Goal: Task Accomplishment & Management: Use online tool/utility

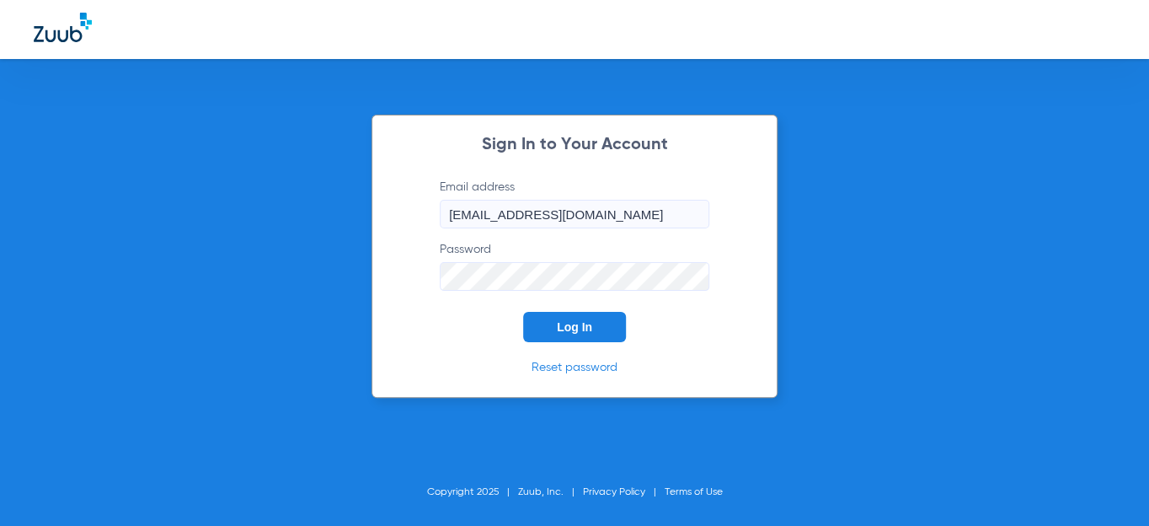
click at [563, 330] on span "Log In" at bounding box center [574, 326] width 35 height 13
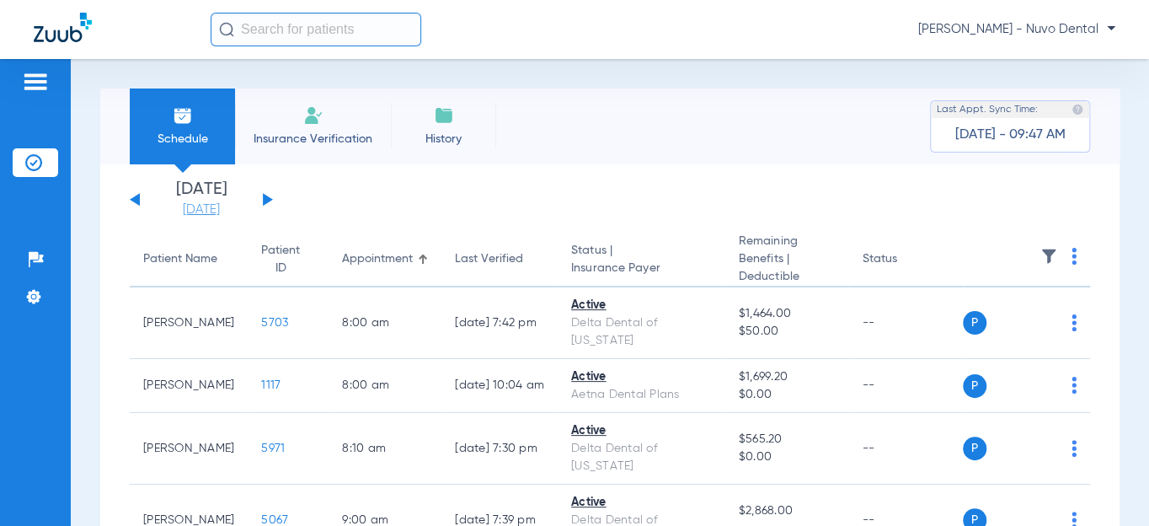
click at [214, 215] on link "[DATE]" at bounding box center [201, 209] width 101 height 17
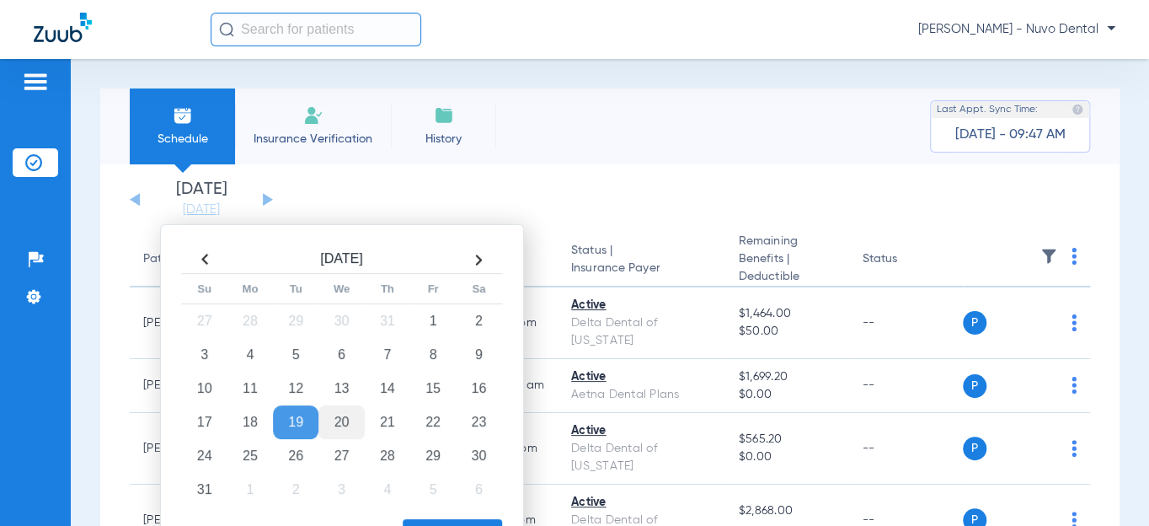
click at [349, 428] on td "20" at bounding box center [340, 422] width 45 height 34
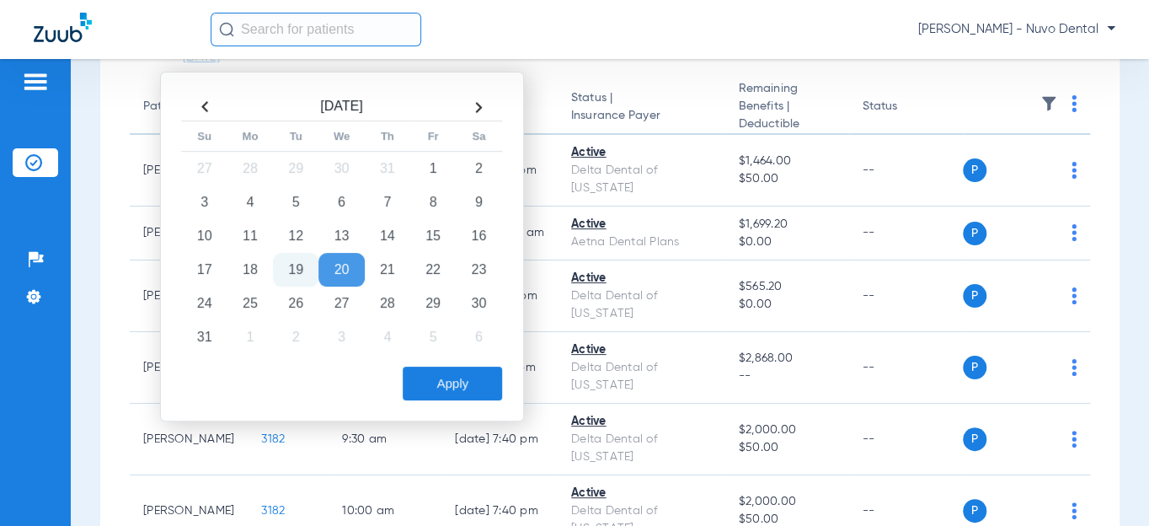
scroll to position [152, 0]
click at [290, 266] on td "19" at bounding box center [295, 270] width 45 height 34
click at [433, 384] on button "Apply" at bounding box center [452, 383] width 99 height 34
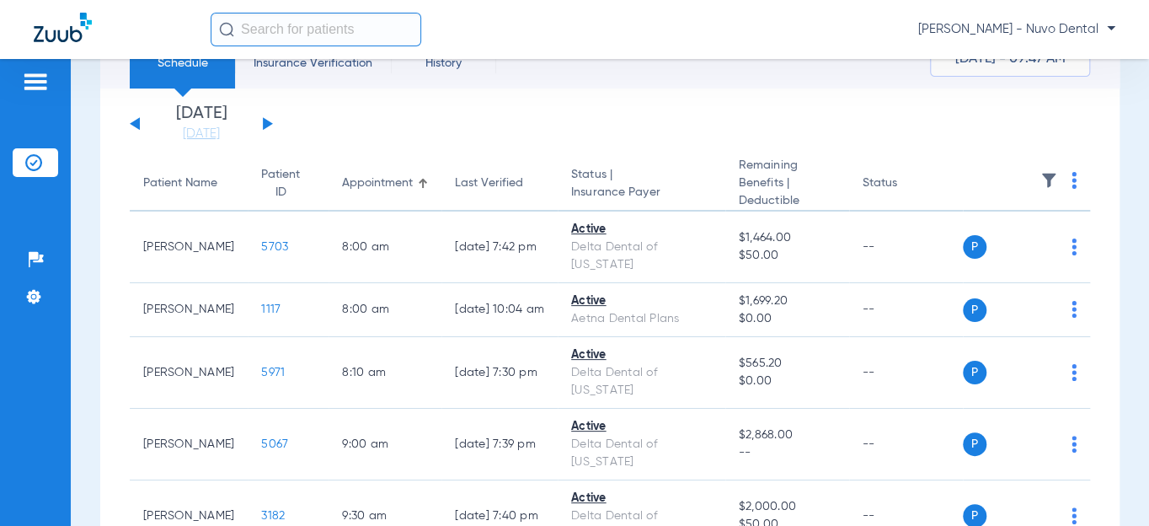
scroll to position [306, 0]
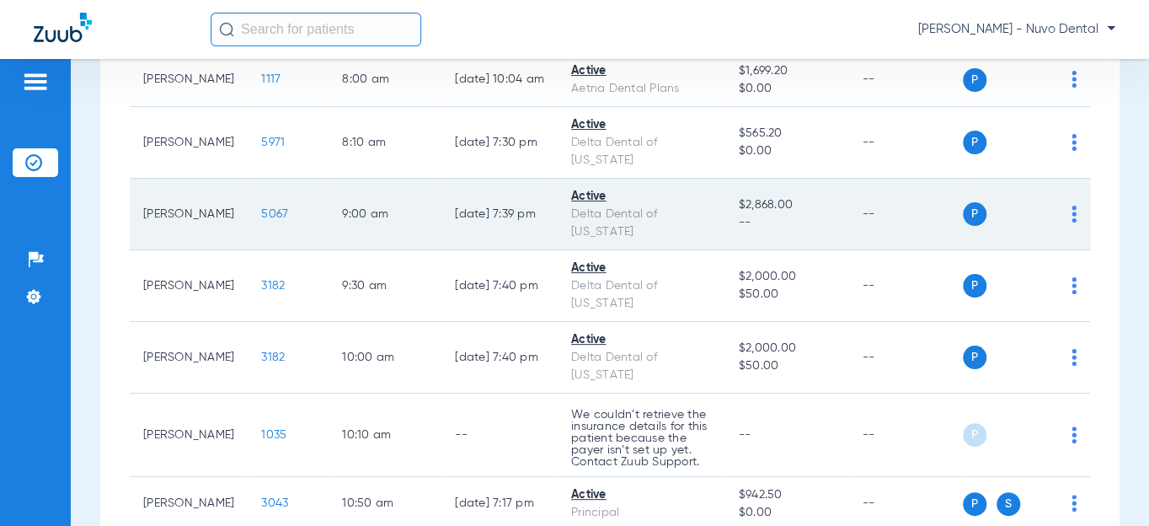
click at [261, 220] on span "5067" at bounding box center [274, 214] width 27 height 12
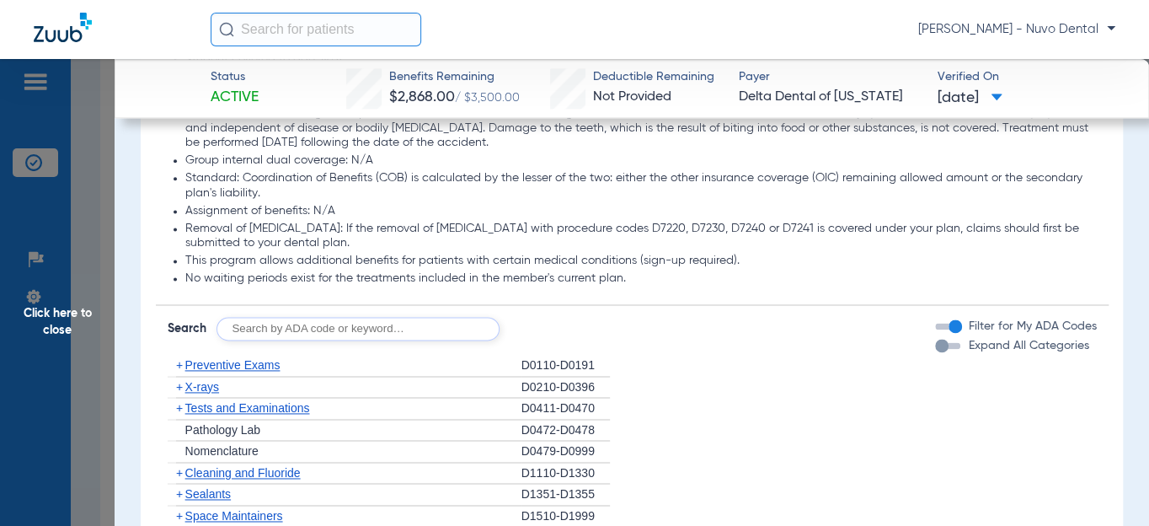
scroll to position [1148, 0]
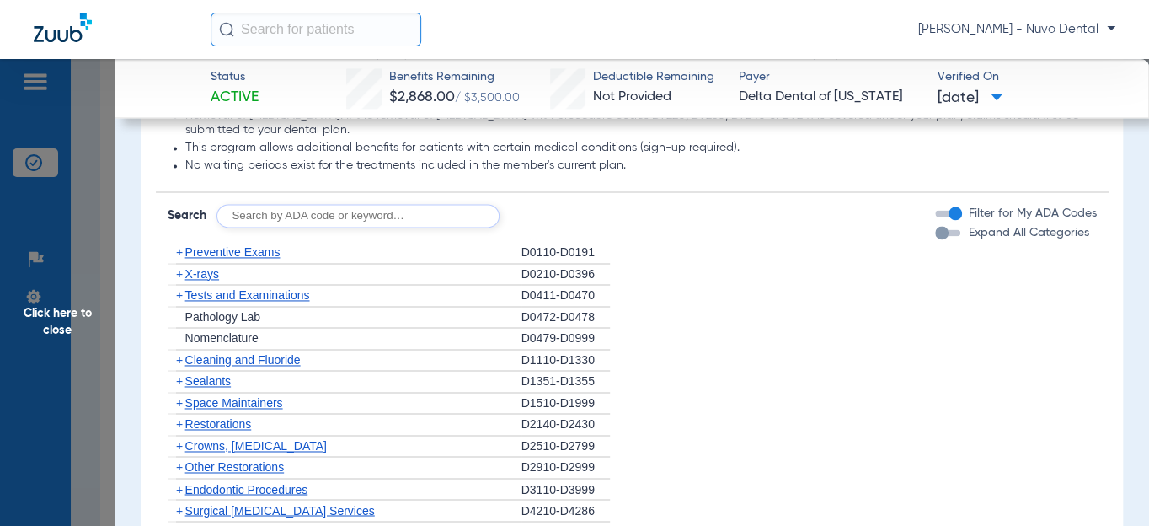
click at [339, 227] on input "text" at bounding box center [357, 216] width 283 height 24
type input "d6740, d6245"
click button "Search" at bounding box center [562, 216] width 67 height 24
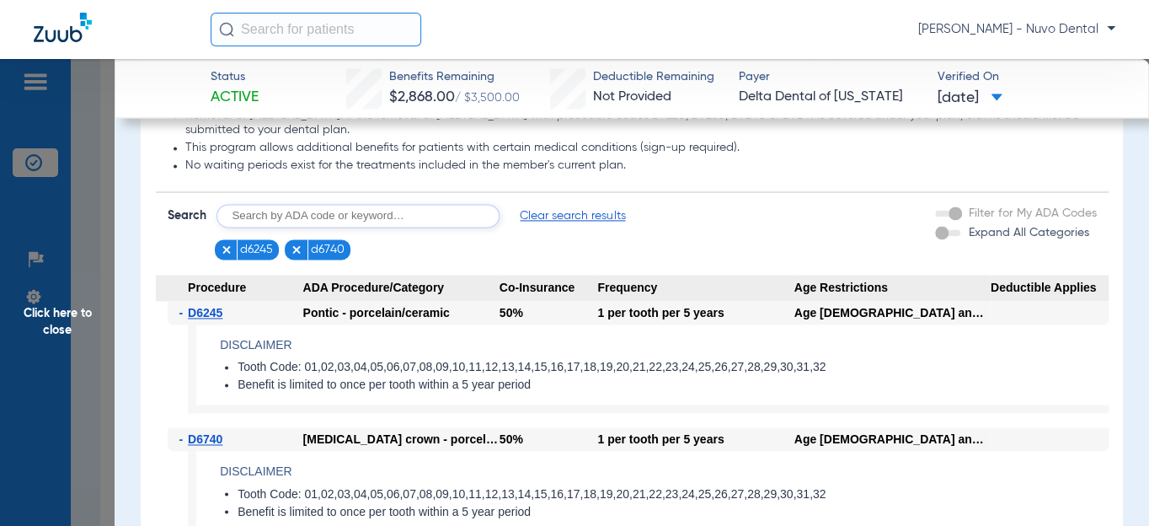
click at [253, 208] on input "text" at bounding box center [357, 216] width 283 height 24
type input "d6010"
click button "Search" at bounding box center [562, 216] width 67 height 24
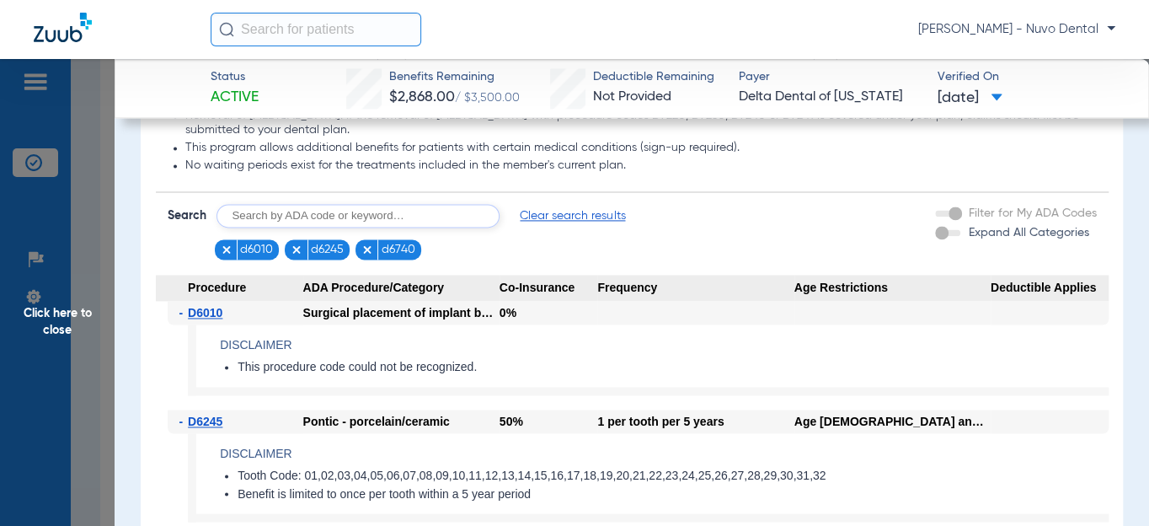
click at [295, 211] on input "text" at bounding box center [357, 216] width 283 height 24
type input "d6057, d6058"
click button "Search" at bounding box center [562, 216] width 67 height 24
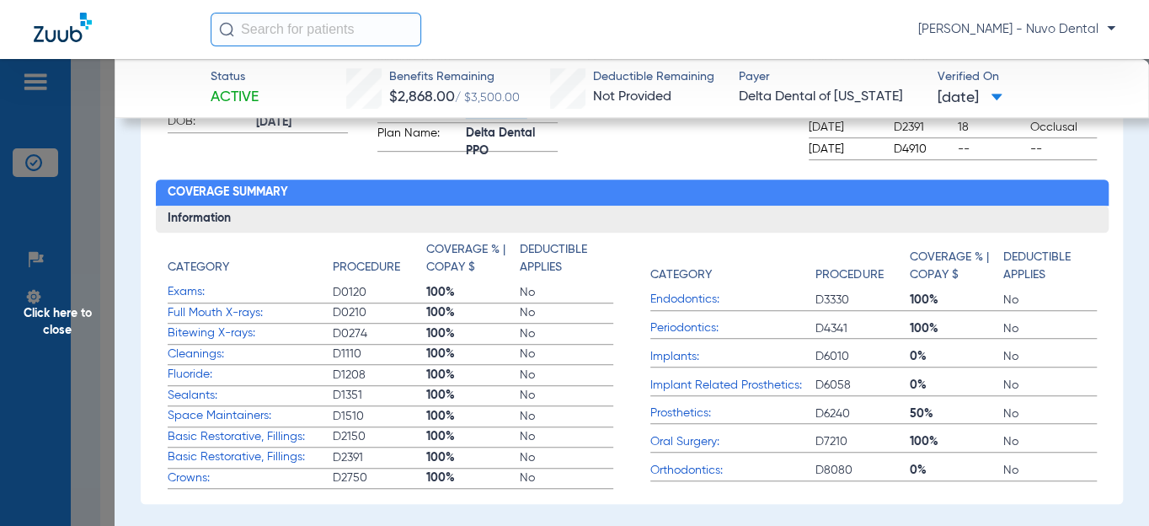
scroll to position [152, 0]
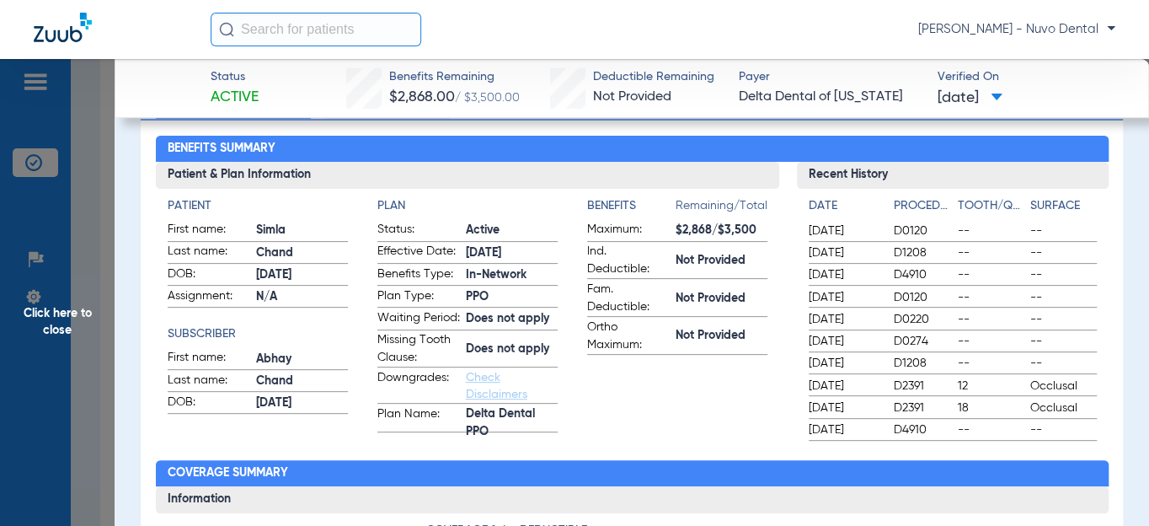
click at [93, 319] on span "Click here to close" at bounding box center [57, 322] width 115 height 526
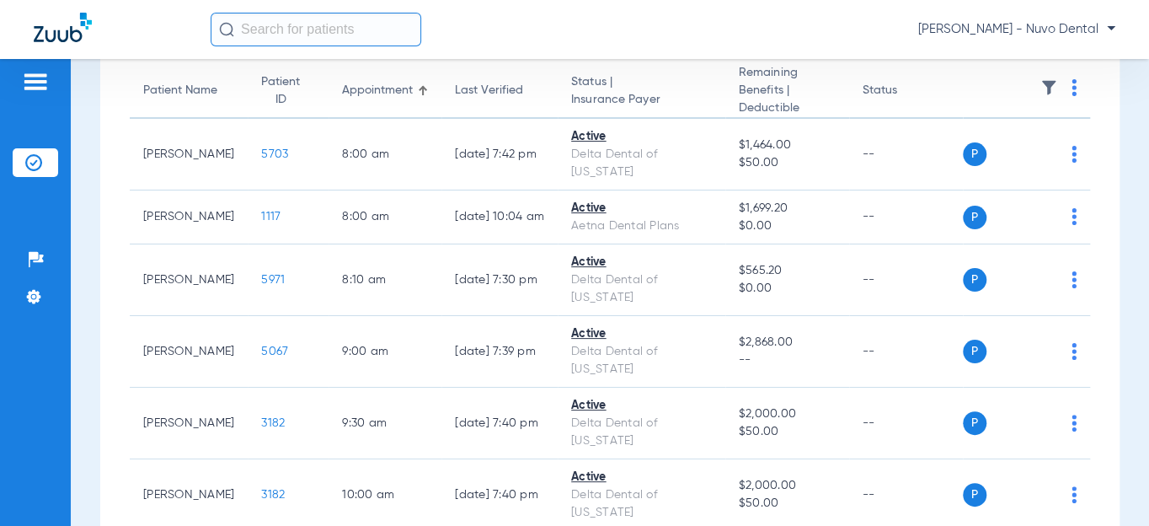
scroll to position [0, 0]
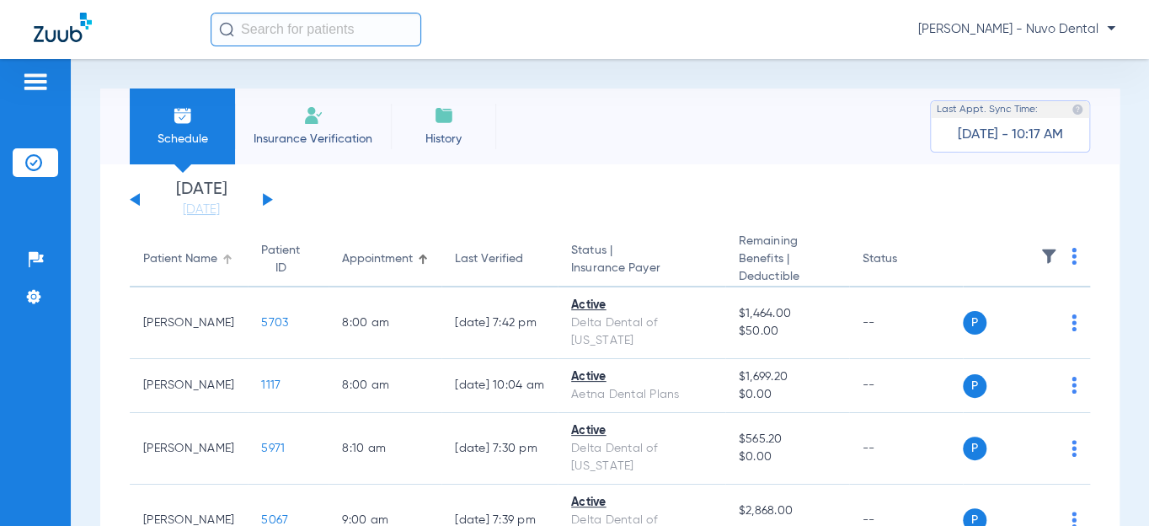
click at [190, 268] on div "Patient Name" at bounding box center [180, 259] width 74 height 18
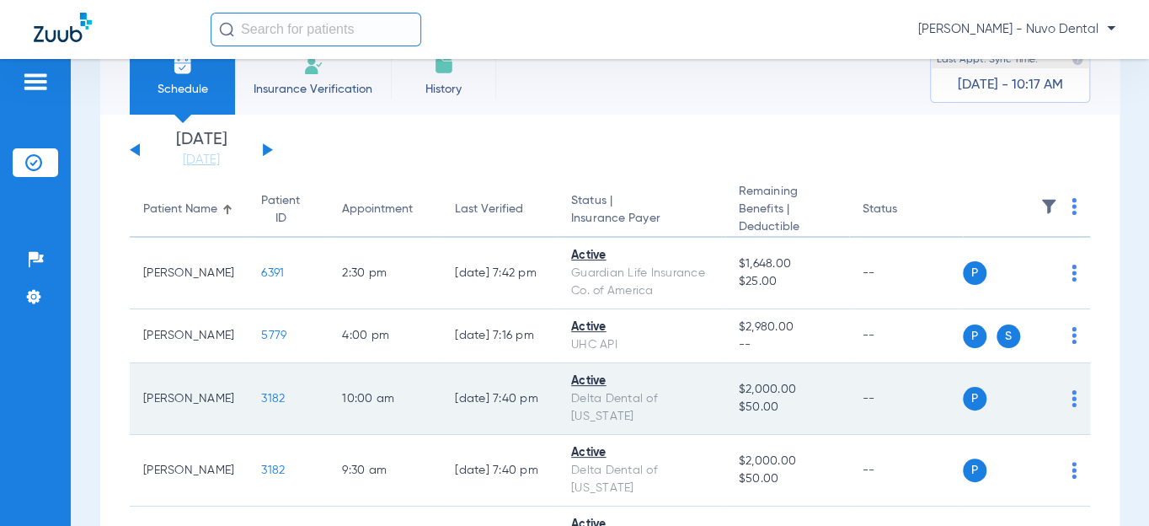
scroll to position [76, 0]
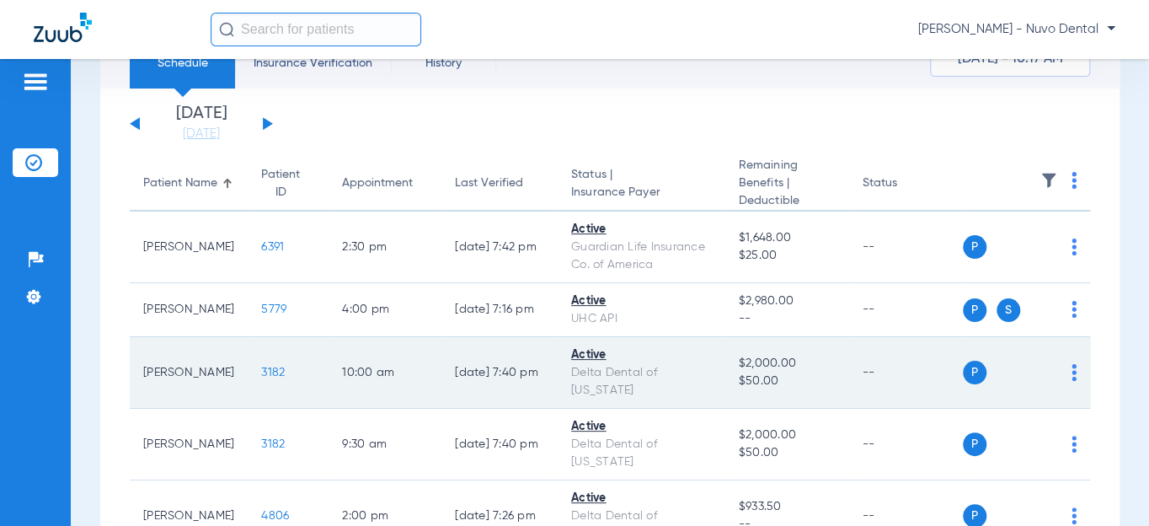
click at [261, 370] on span "3182" at bounding box center [273, 372] width 24 height 12
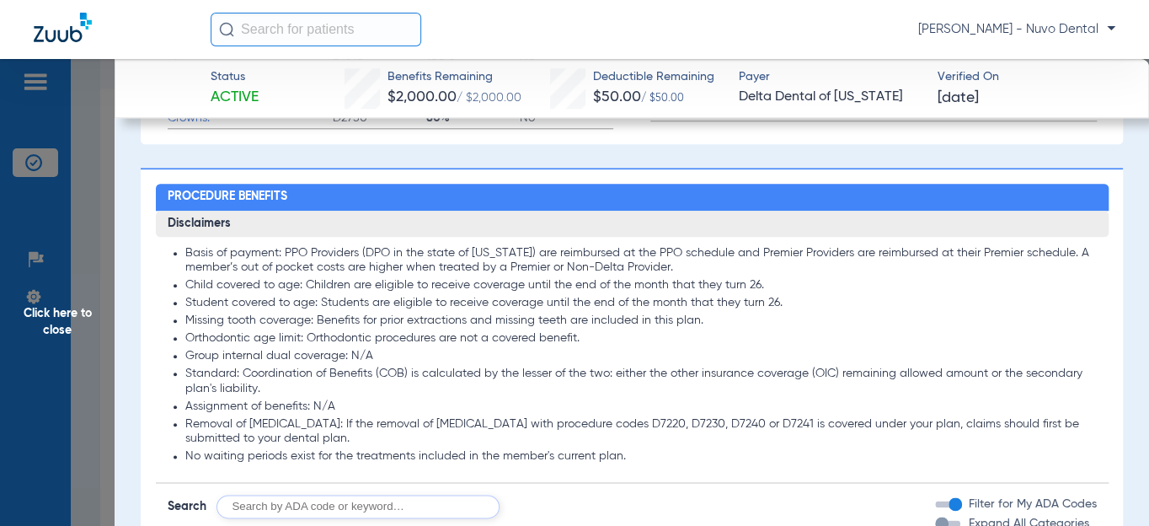
scroll to position [995, 0]
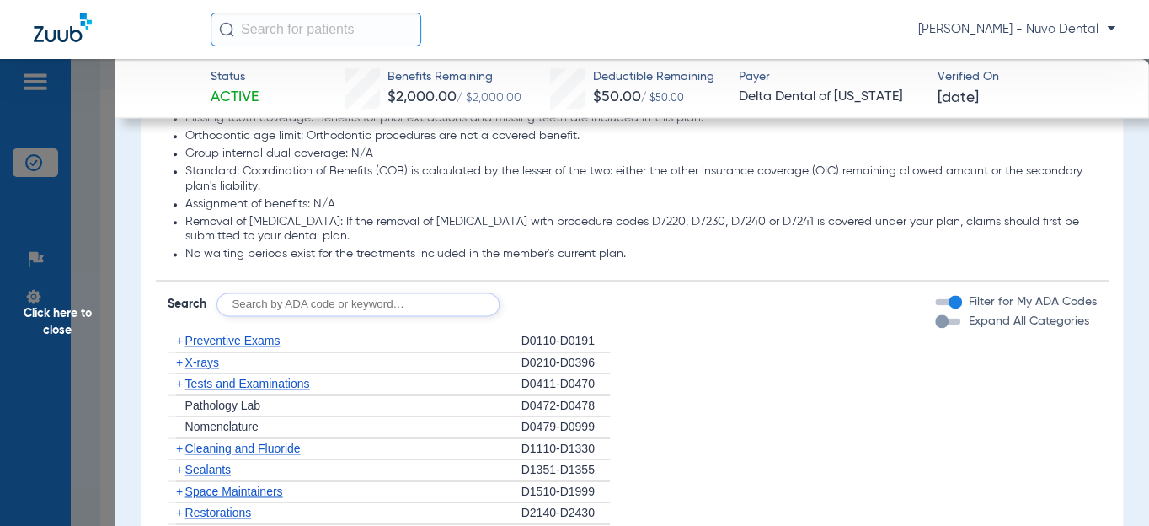
click at [295, 308] on input "text" at bounding box center [357, 304] width 283 height 24
type input "d4266, d7953, d7210"
click button "Search" at bounding box center [562, 304] width 67 height 24
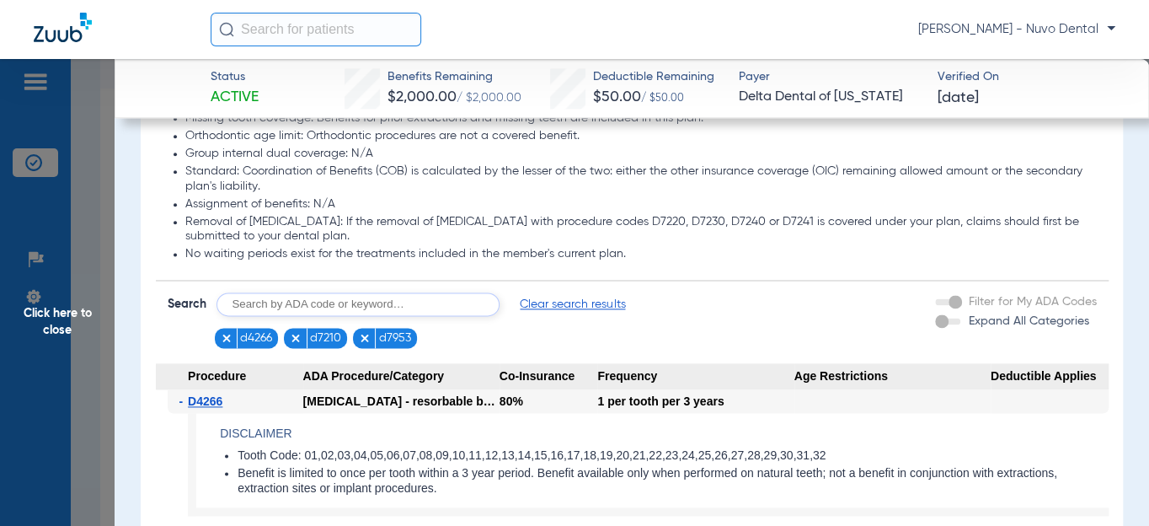
click at [384, 309] on input "text" at bounding box center [357, 304] width 283 height 24
type input "d6010, d6011, d6057, d6058"
click button "Search" at bounding box center [562, 304] width 67 height 24
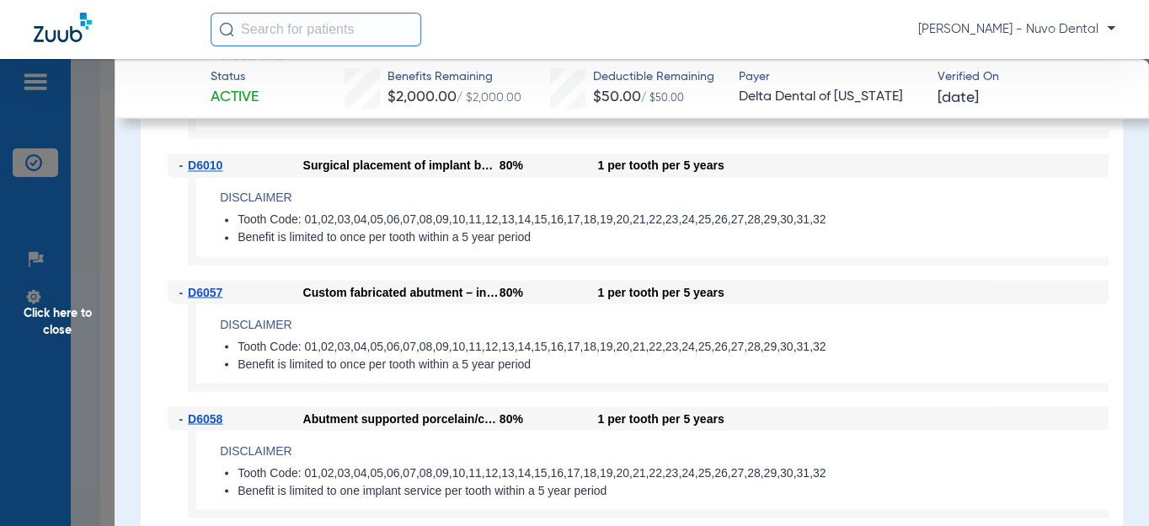
scroll to position [1378, 0]
